Goal: Complete application form

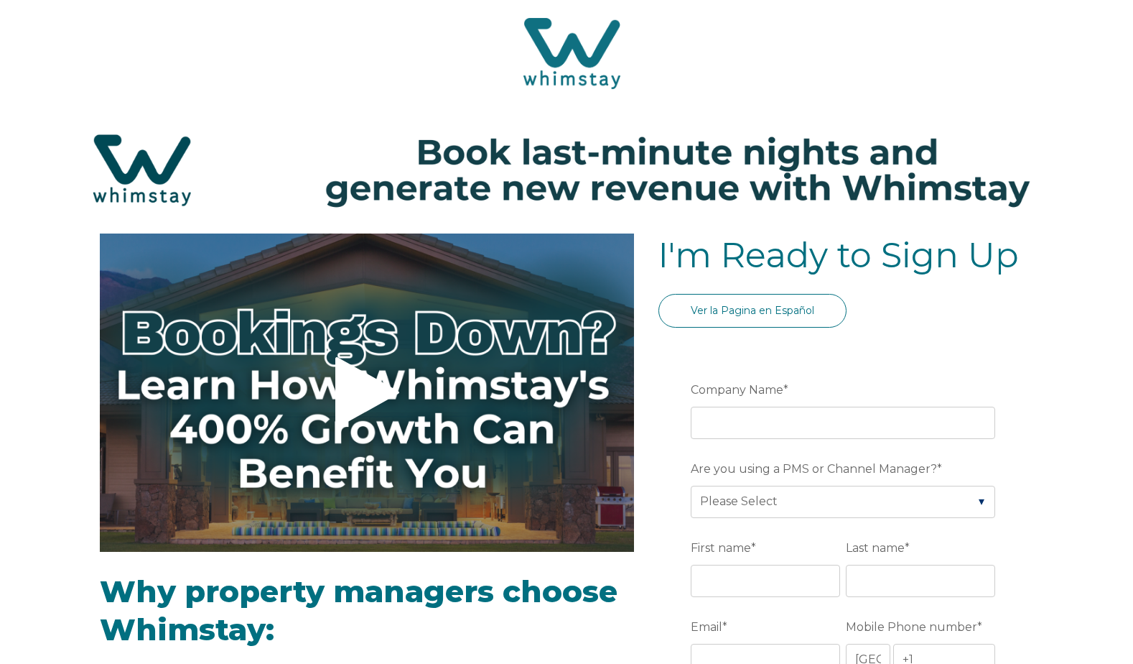
select select "US"
select select "Standard"
